Goal: Task Accomplishment & Management: Use online tool/utility

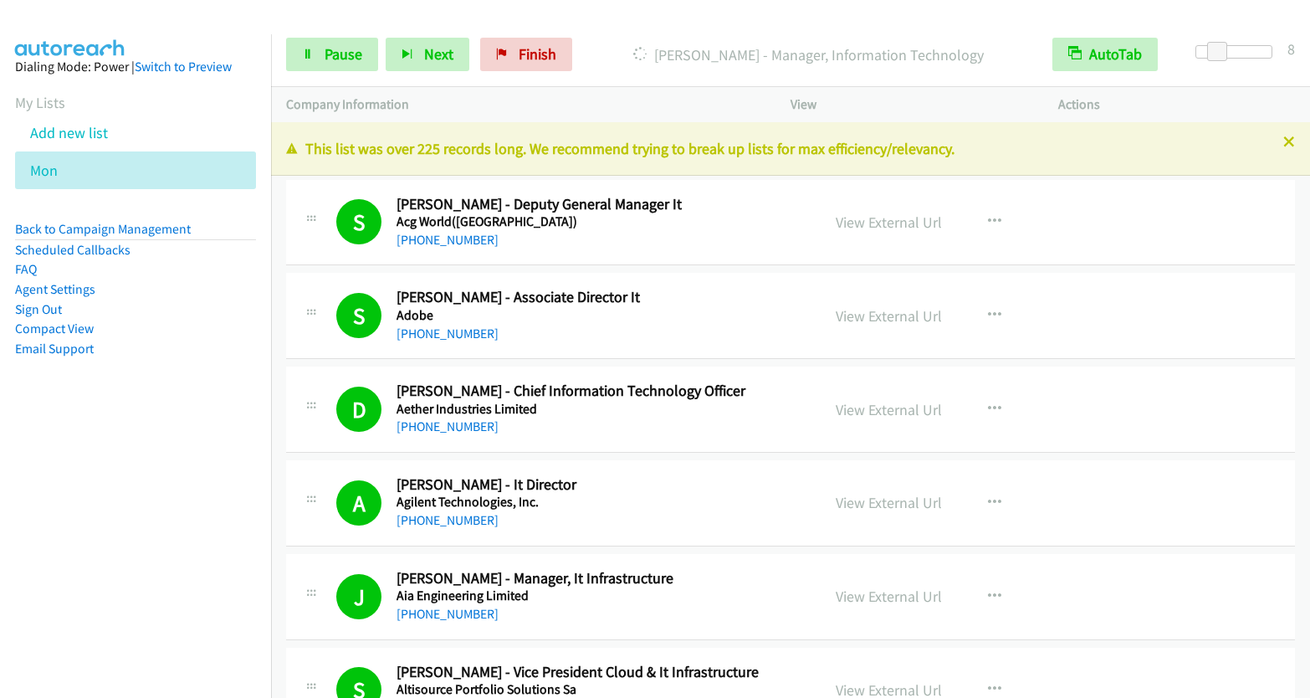
click at [323, 57] on link "Pause" at bounding box center [332, 54] width 92 height 33
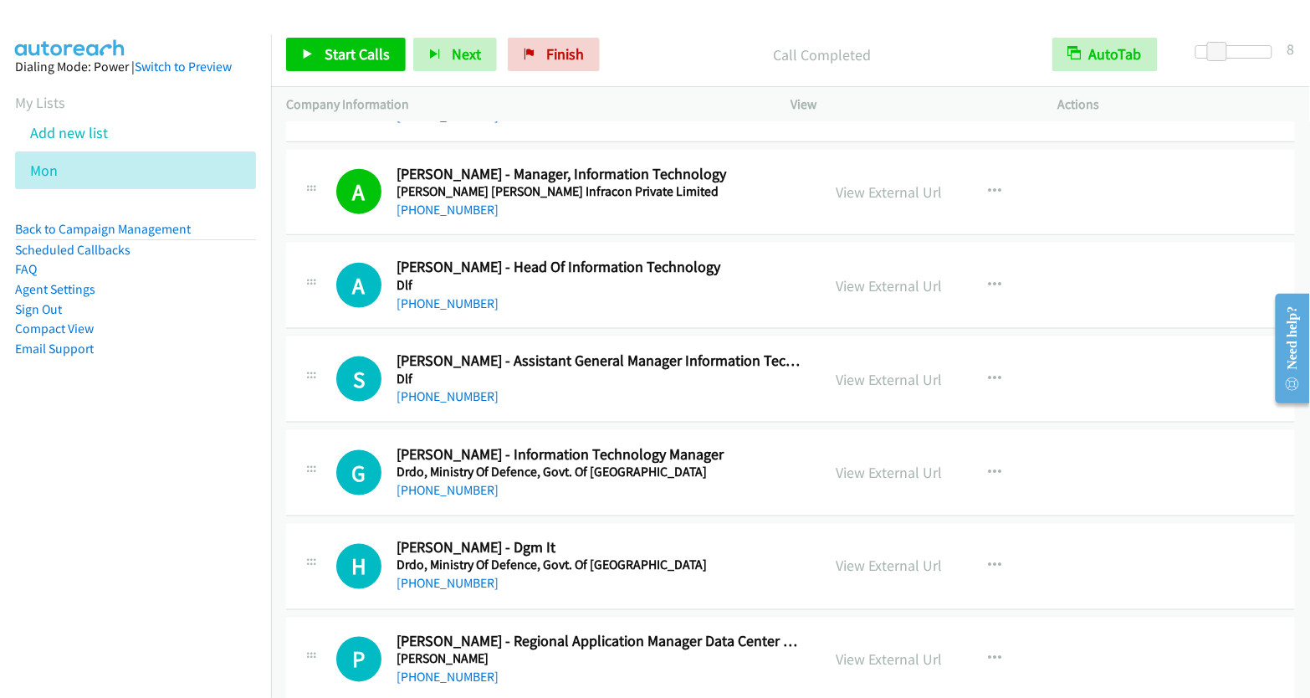
scroll to position [4524, 0]
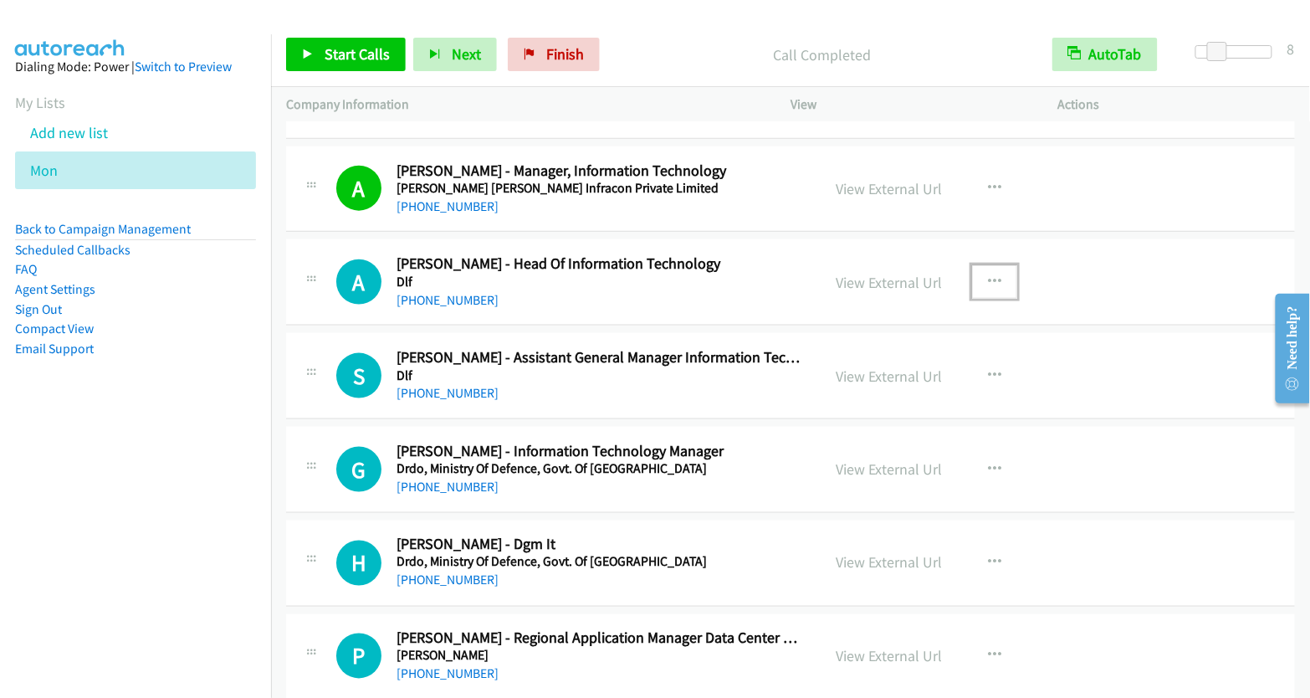
click at [979, 265] on button "button" at bounding box center [994, 281] width 45 height 33
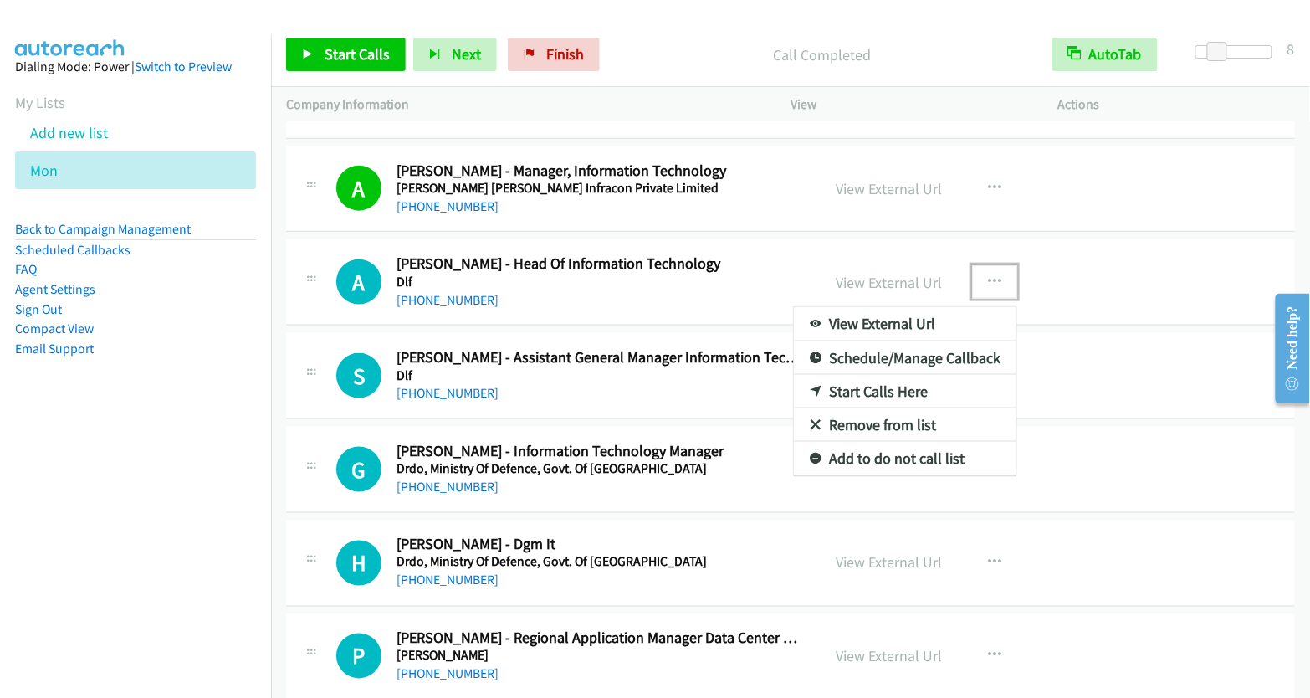
click at [877, 375] on link "Start Calls Here" at bounding box center [905, 391] width 223 height 33
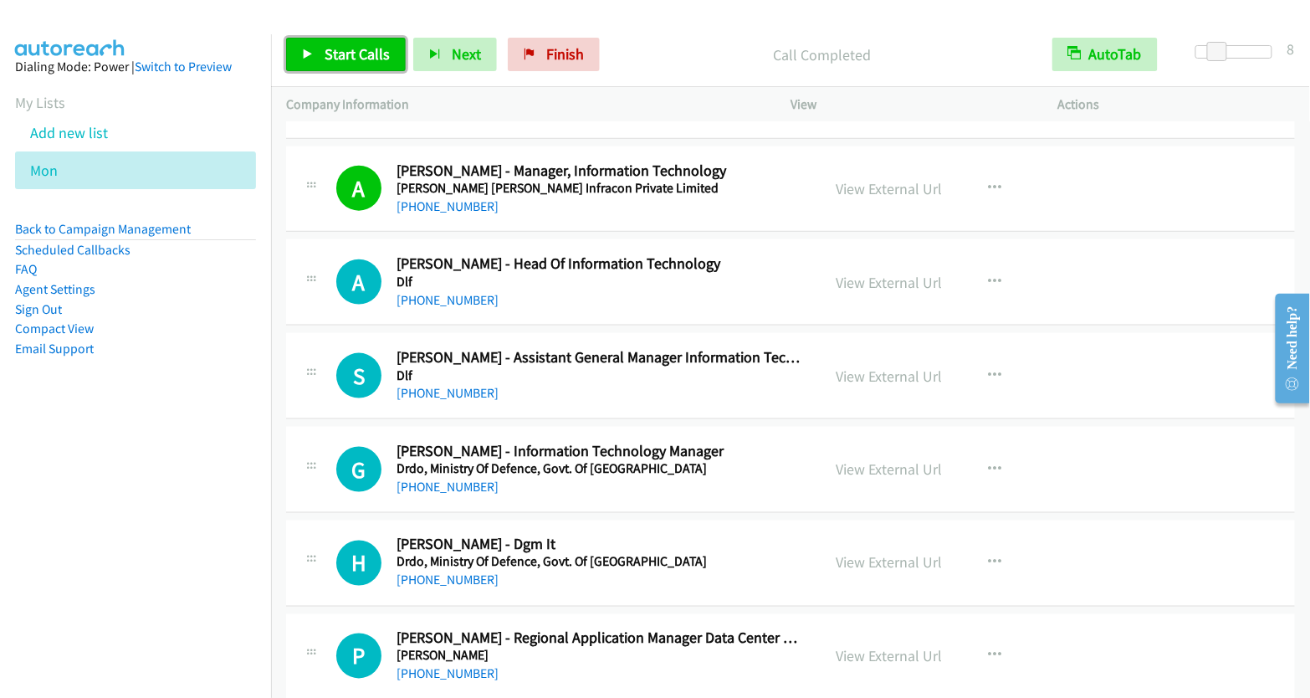
click at [352, 46] on span "Start Calls" at bounding box center [357, 53] width 65 height 19
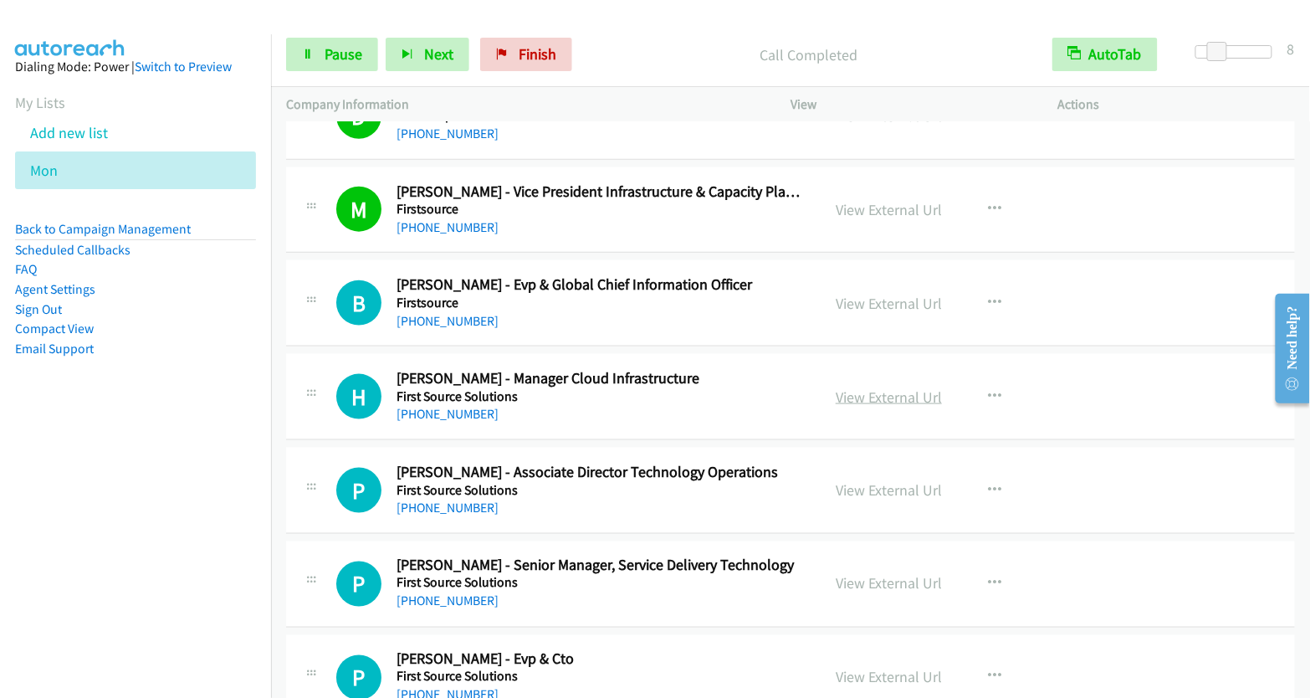
scroll to position [6466, 0]
click at [886, 201] on link "View External Url" at bounding box center [889, 210] width 106 height 19
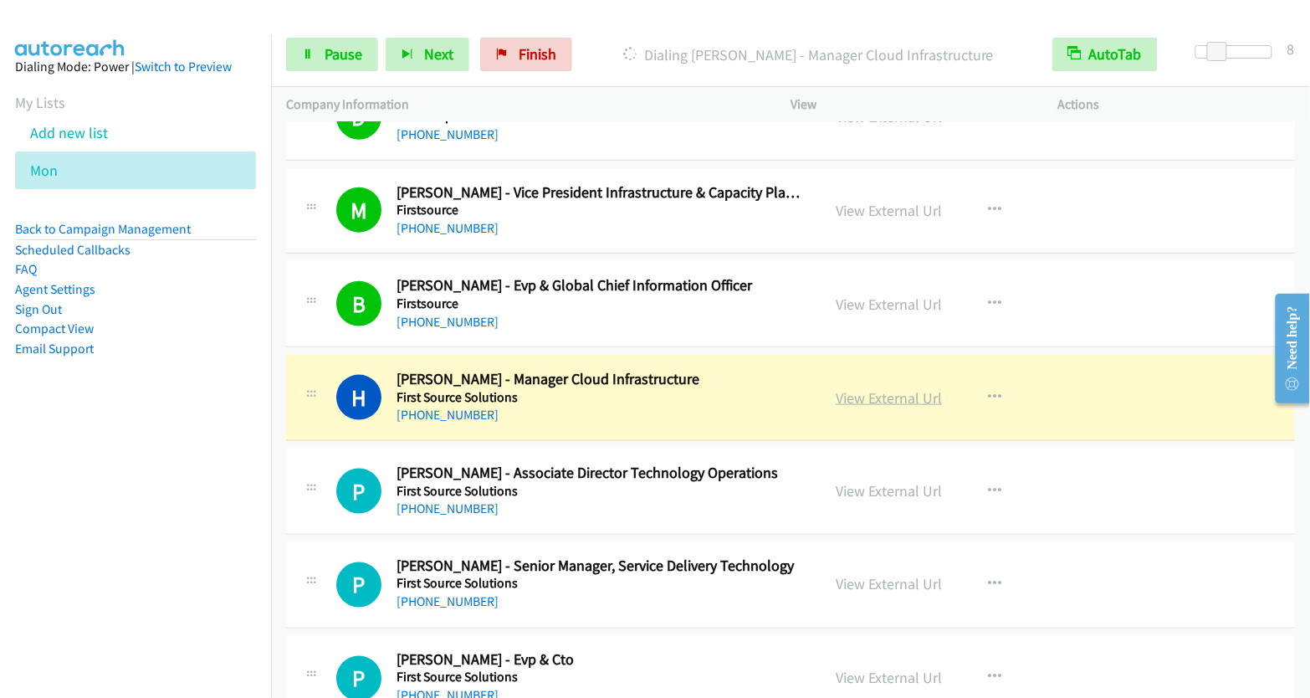
click at [891, 388] on link "View External Url" at bounding box center [889, 397] width 106 height 19
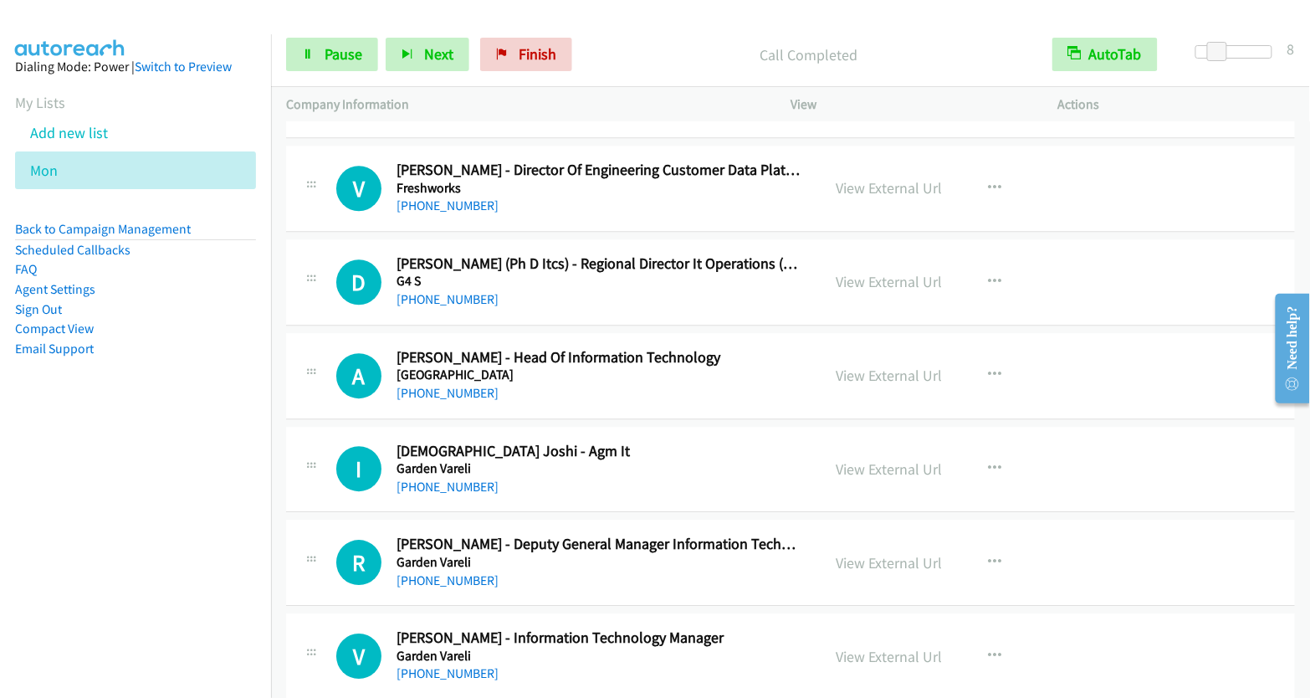
scroll to position [6873, 0]
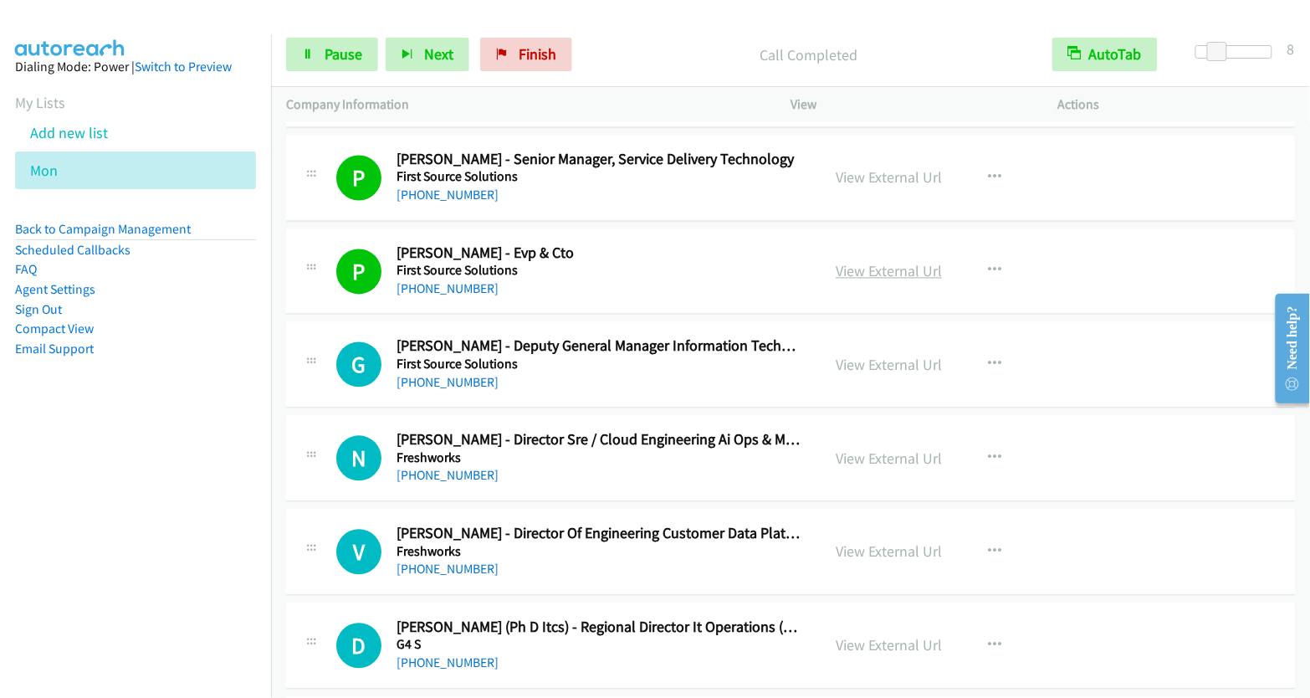
click at [902, 262] on link "View External Url" at bounding box center [889, 271] width 106 height 19
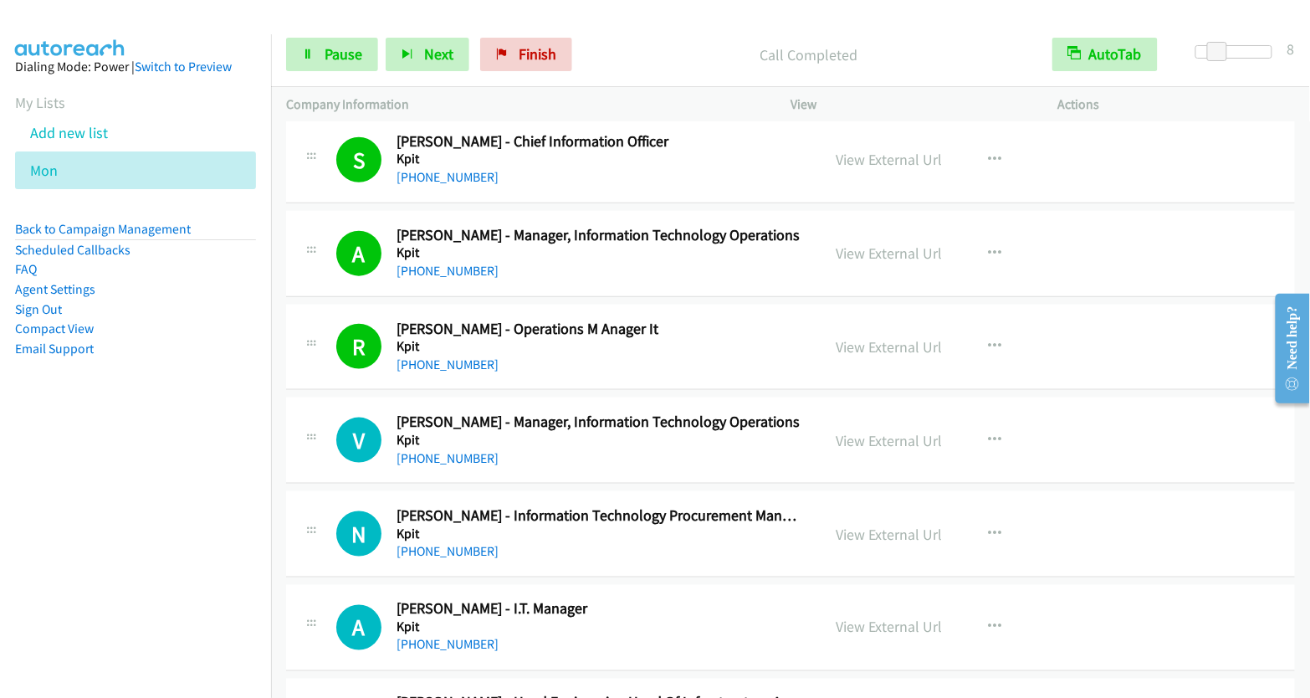
scroll to position [12324, 0]
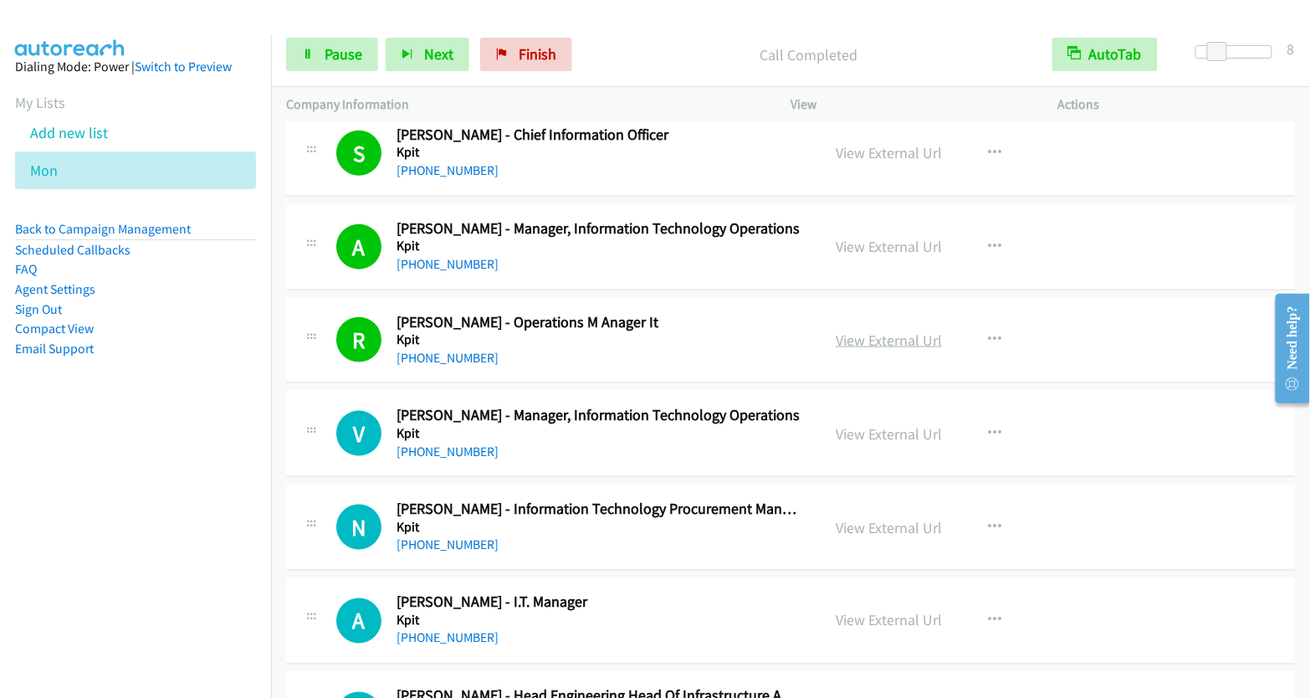
click at [864, 330] on link "View External Url" at bounding box center [889, 339] width 106 height 19
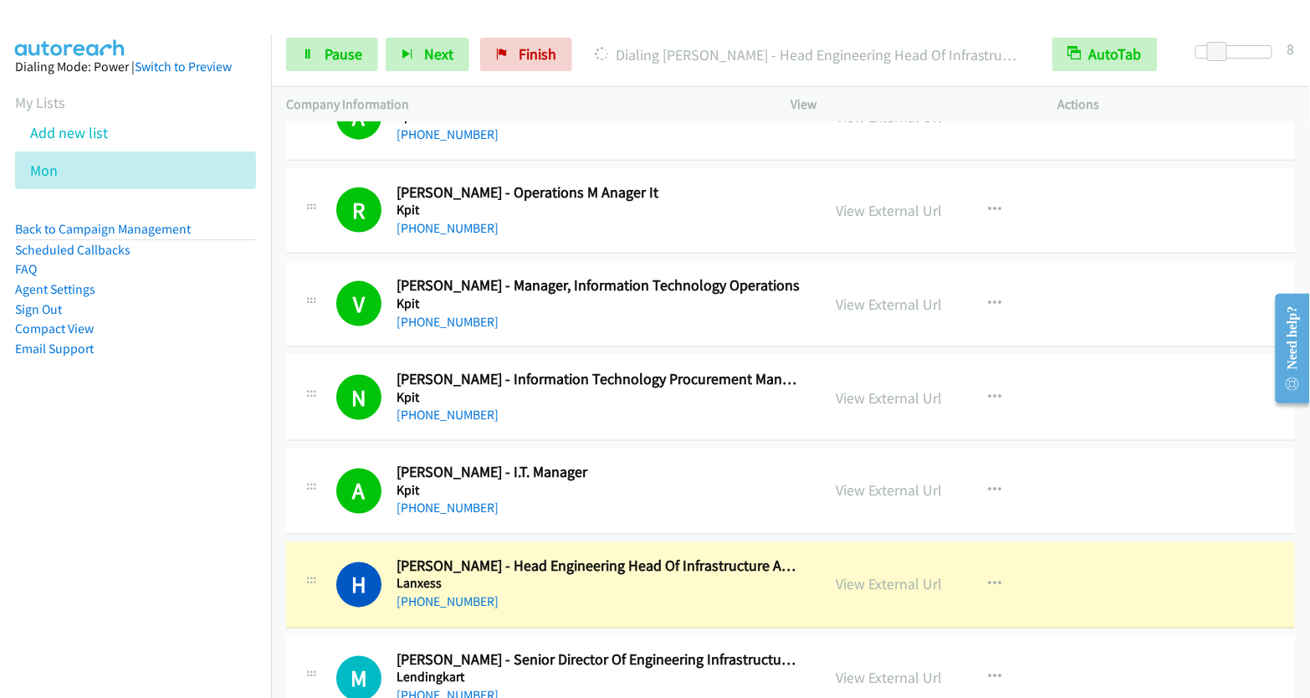
scroll to position [12470, 0]
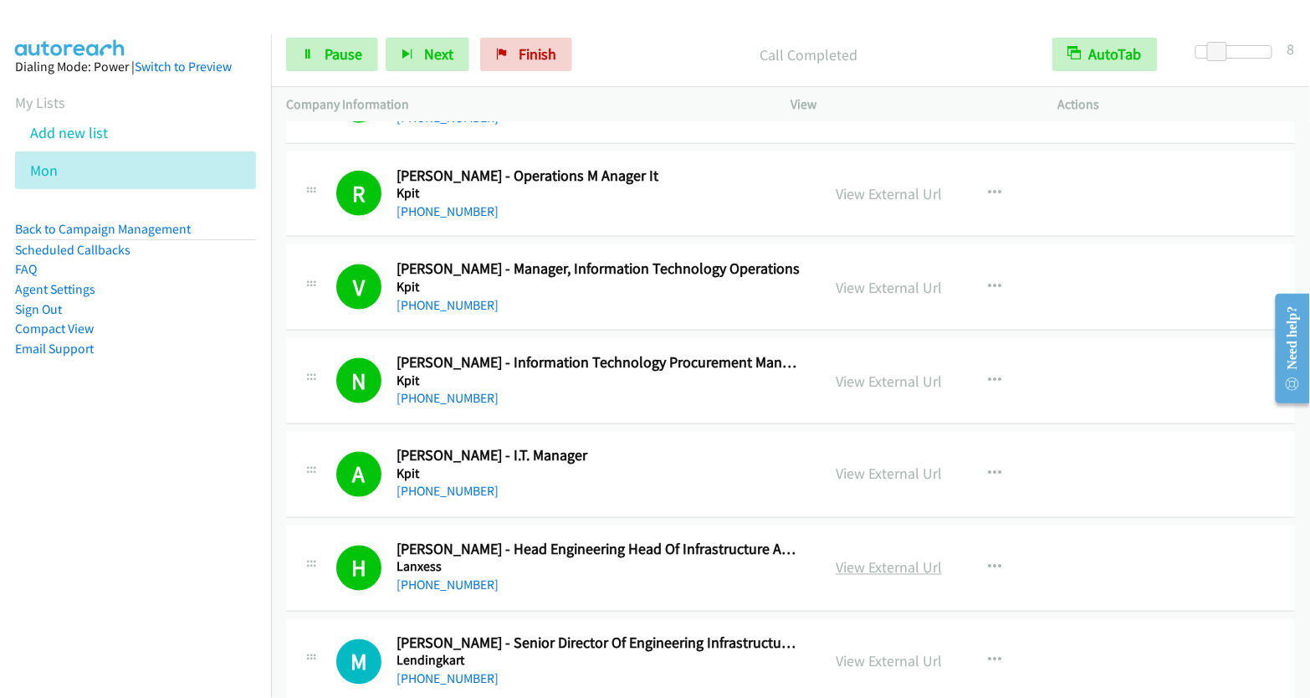
click at [889, 558] on link "View External Url" at bounding box center [889, 567] width 106 height 19
click at [325, 53] on span "Pause" at bounding box center [344, 53] width 38 height 19
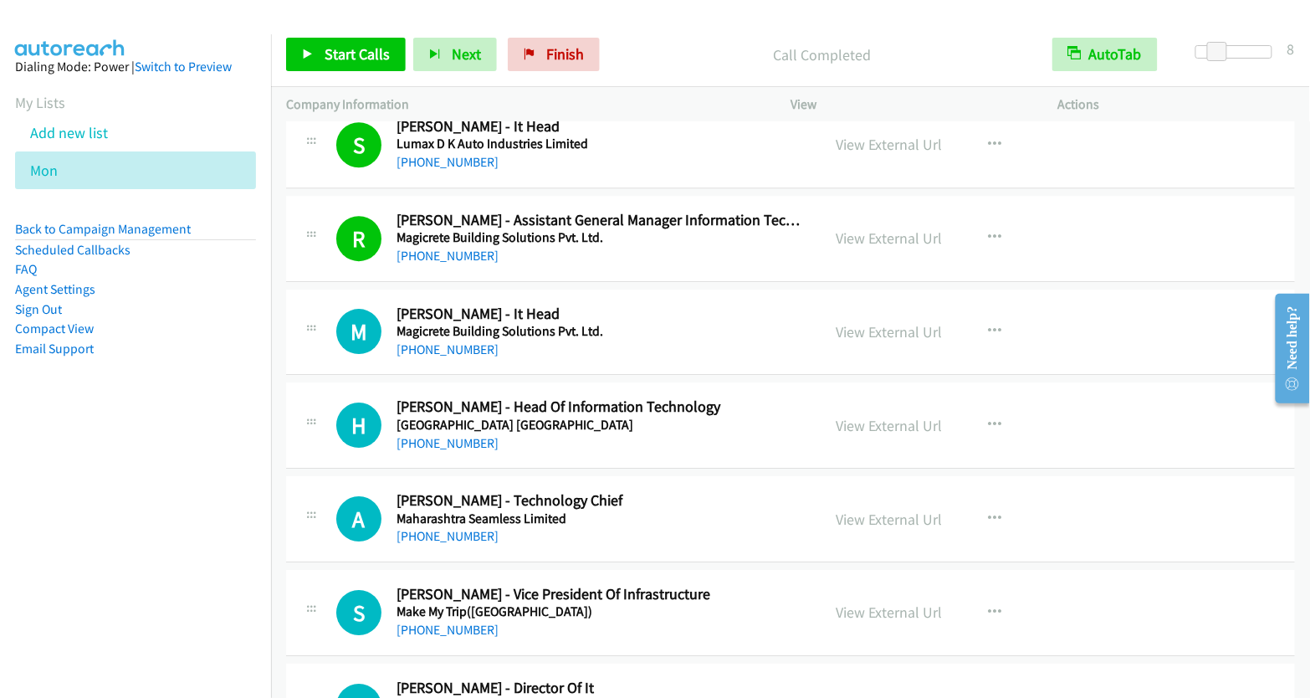
scroll to position [13362, 0]
click at [990, 417] on icon "button" at bounding box center [994, 423] width 13 height 13
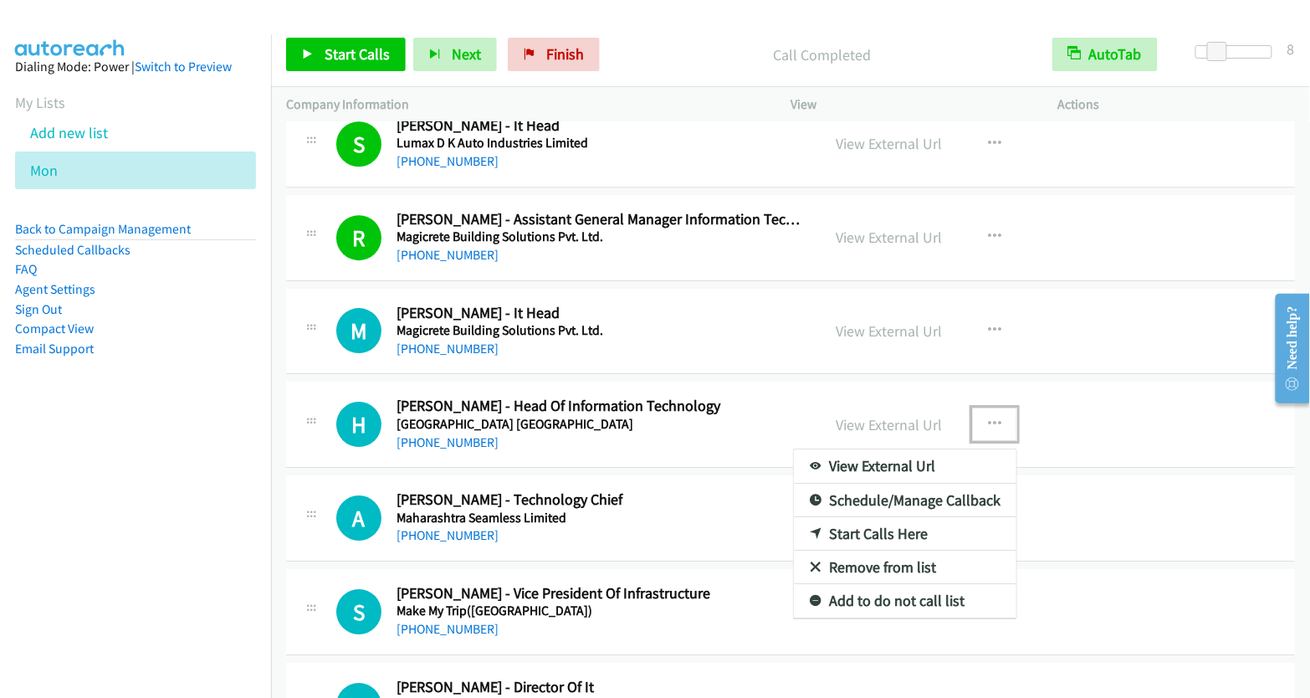
click at [890, 517] on link "Start Calls Here" at bounding box center [905, 533] width 223 height 33
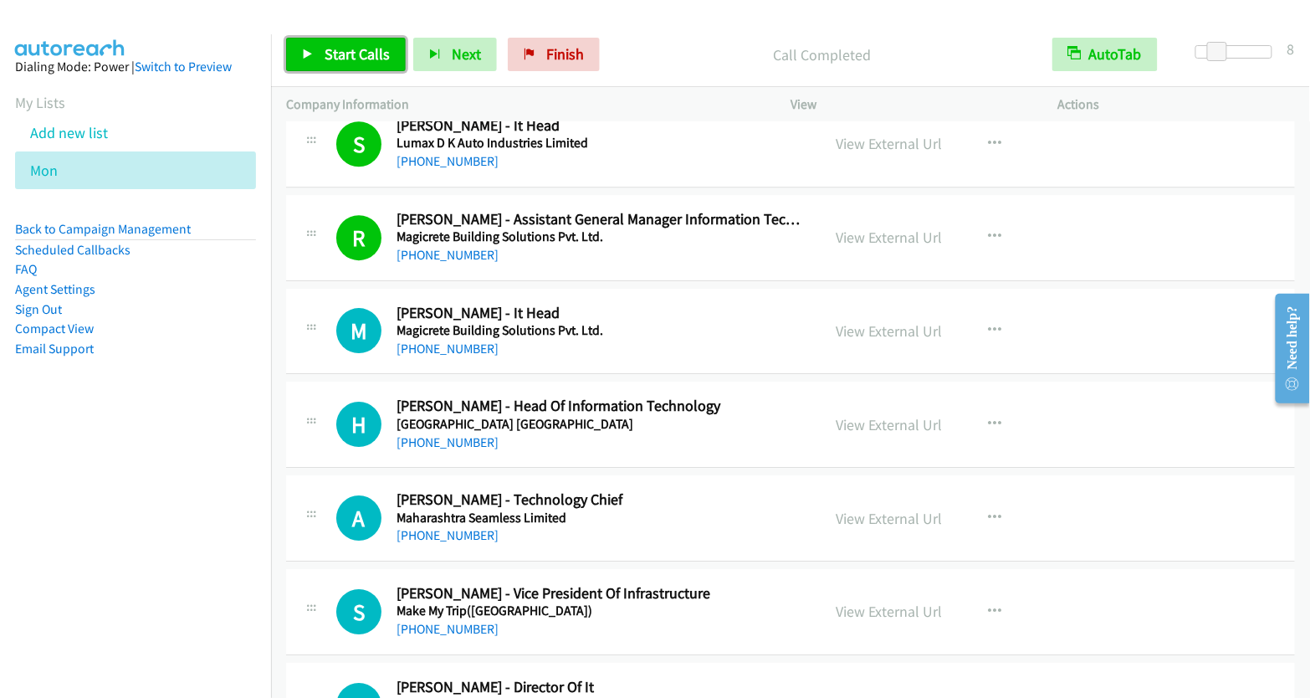
click at [342, 49] on span "Start Calls" at bounding box center [357, 53] width 65 height 19
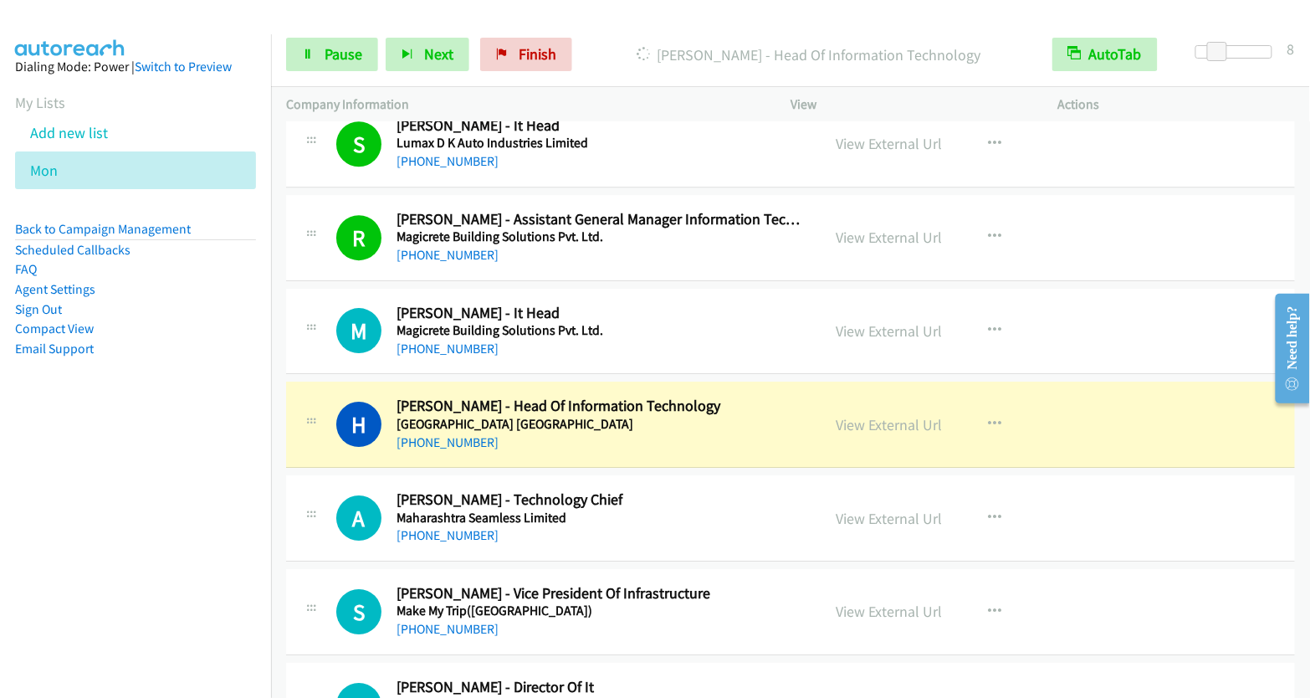
scroll to position [13366, 0]
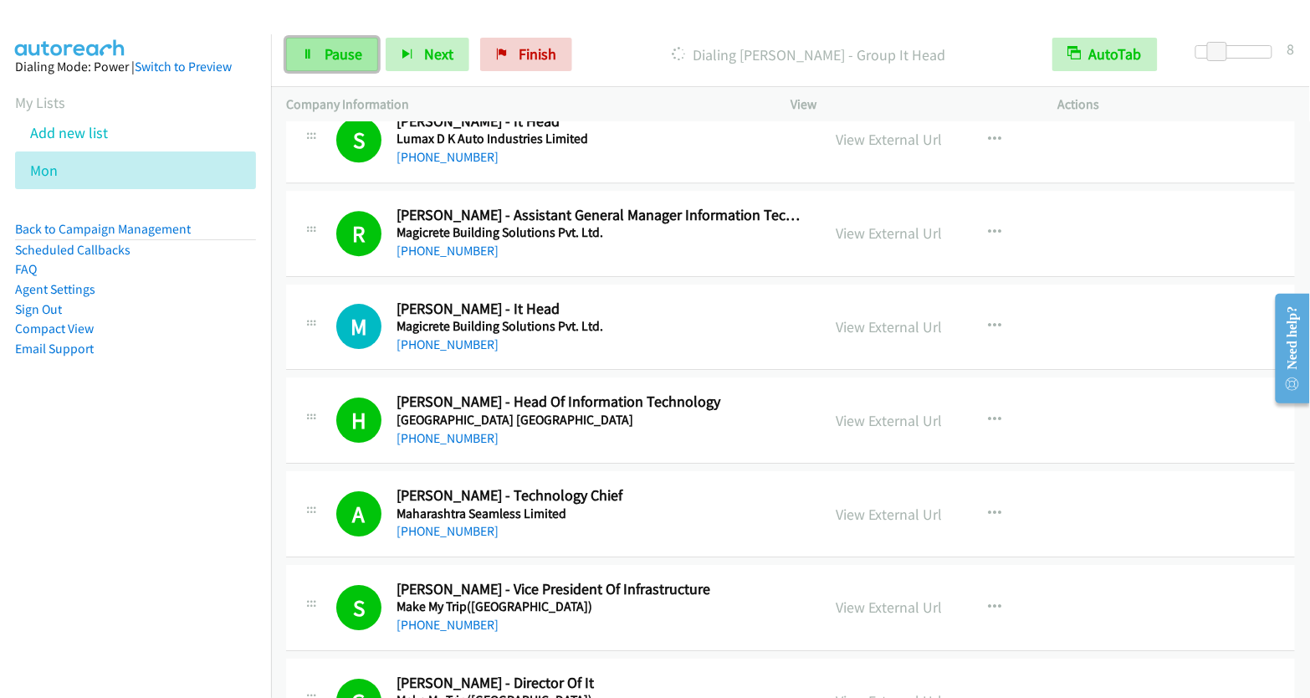
click at [322, 58] on link "Pause" at bounding box center [332, 54] width 92 height 33
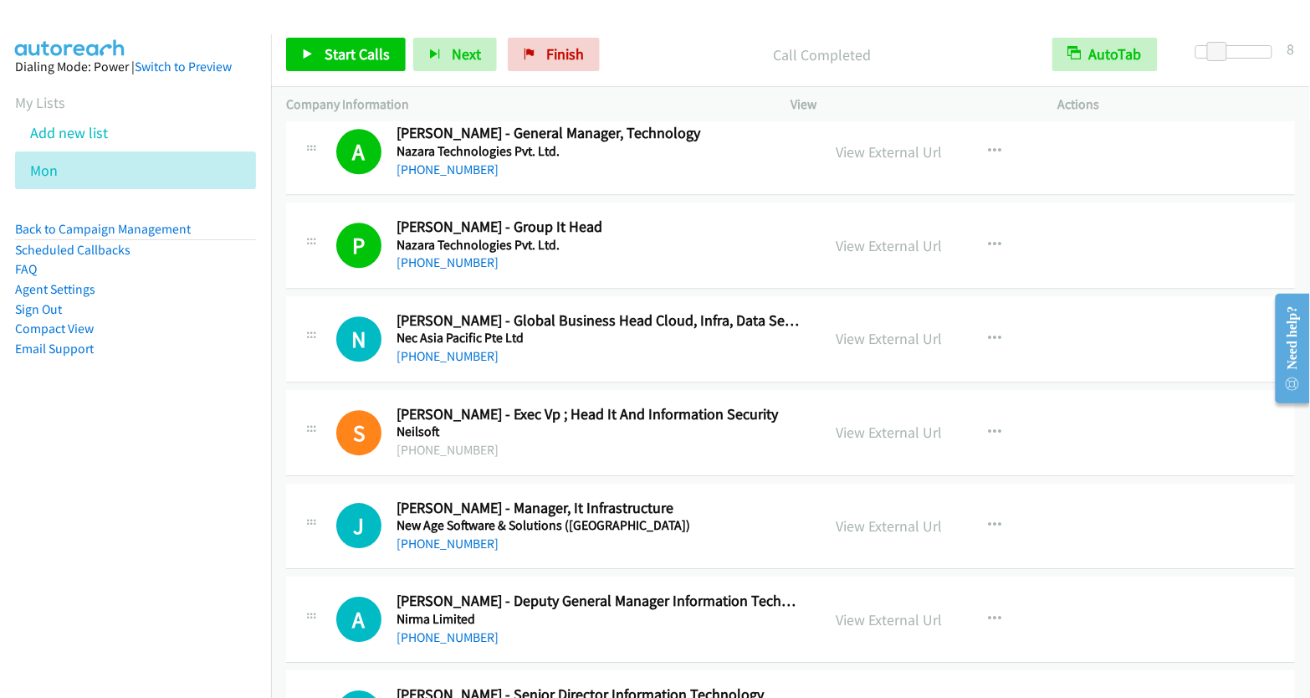
scroll to position [15133, 0]
click at [979, 321] on button "button" at bounding box center [994, 337] width 45 height 33
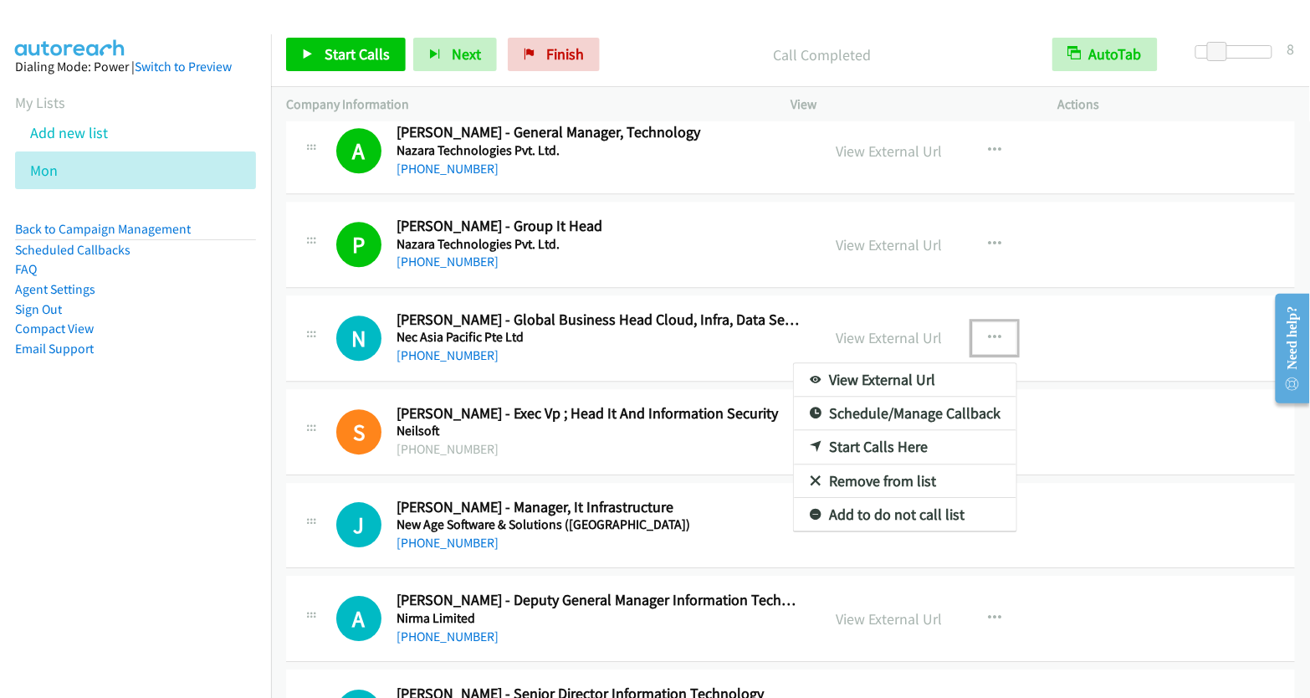
click at [904, 430] on link "Start Calls Here" at bounding box center [905, 446] width 223 height 33
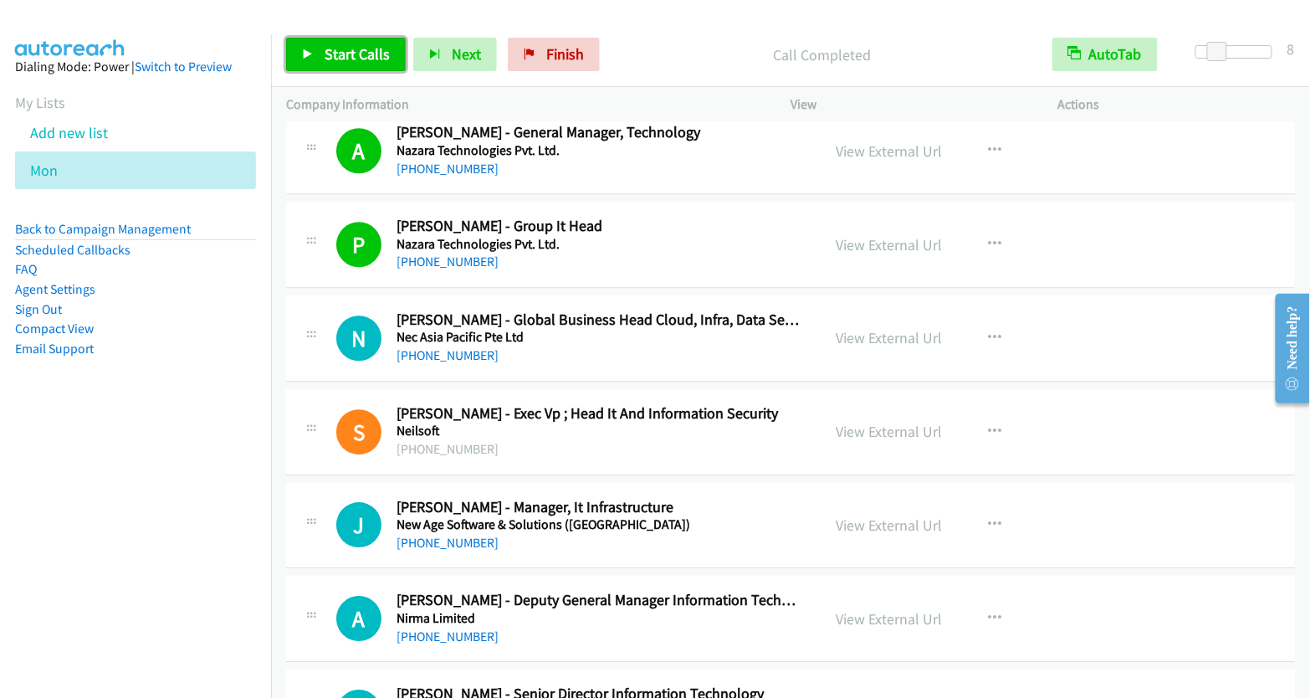
click at [348, 56] on span "Start Calls" at bounding box center [357, 53] width 65 height 19
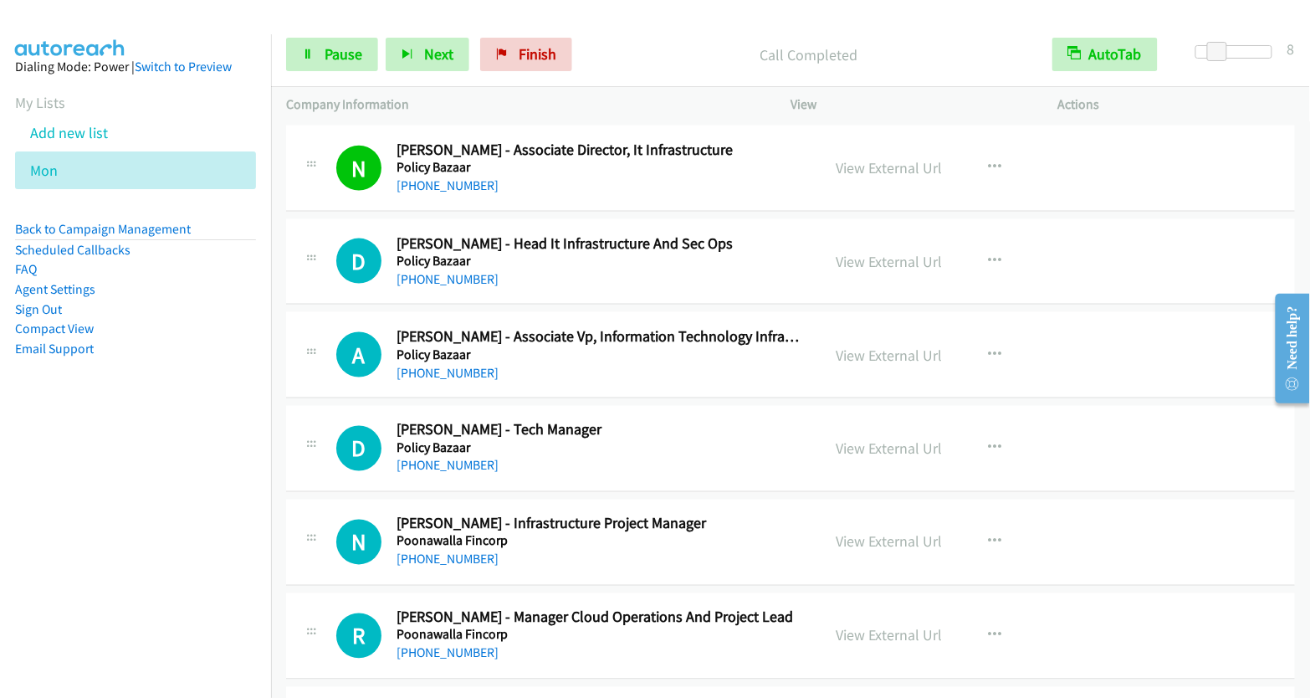
scroll to position [16427, 0]
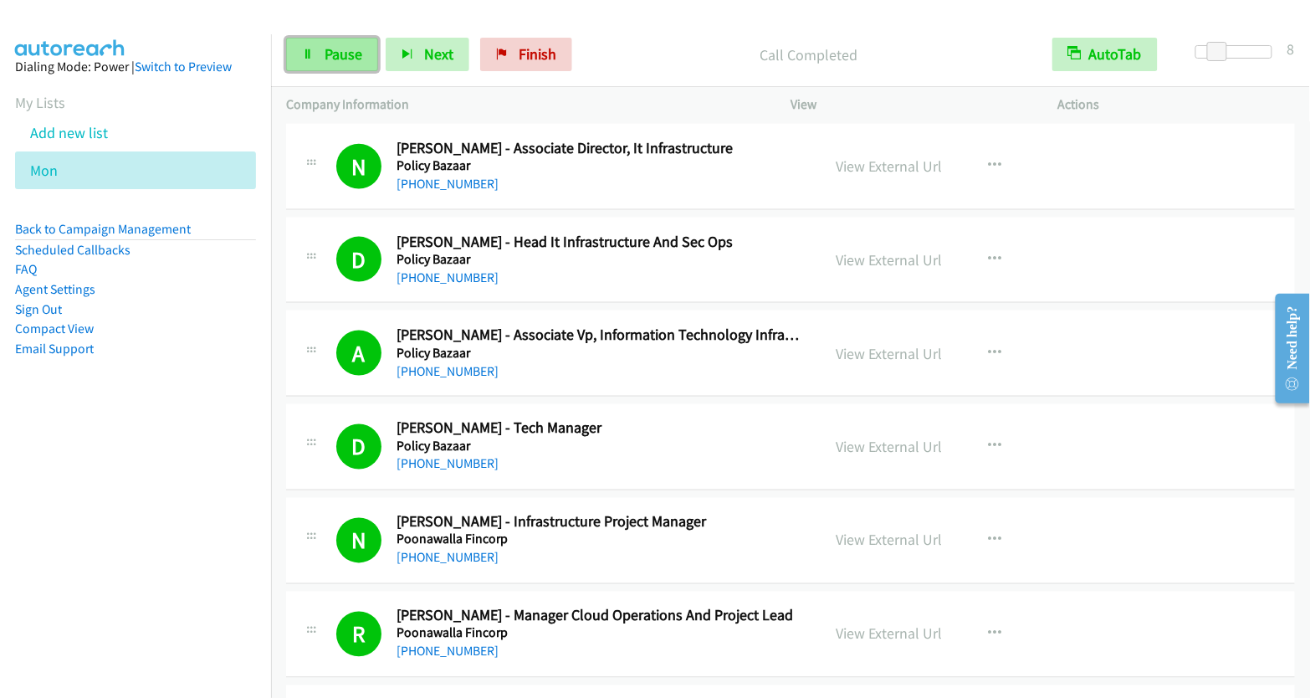
click at [340, 54] on span "Pause" at bounding box center [344, 53] width 38 height 19
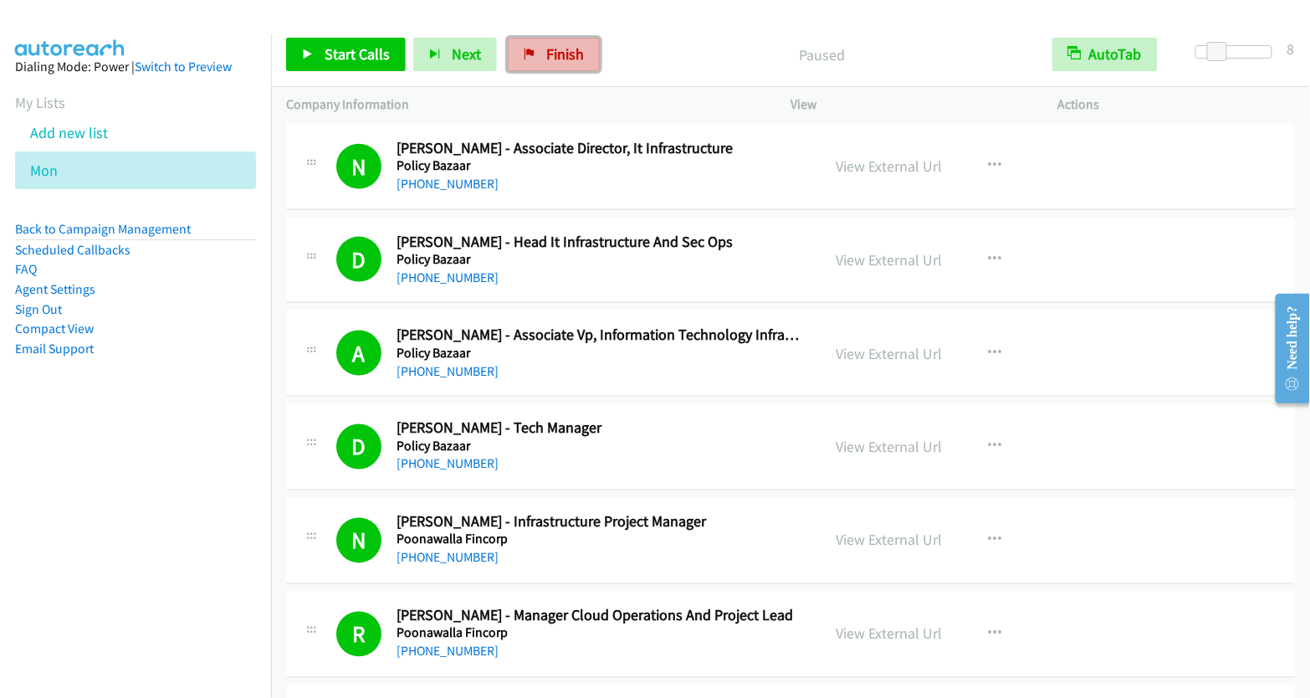
click at [532, 61] on link "Finish" at bounding box center [554, 54] width 92 height 33
